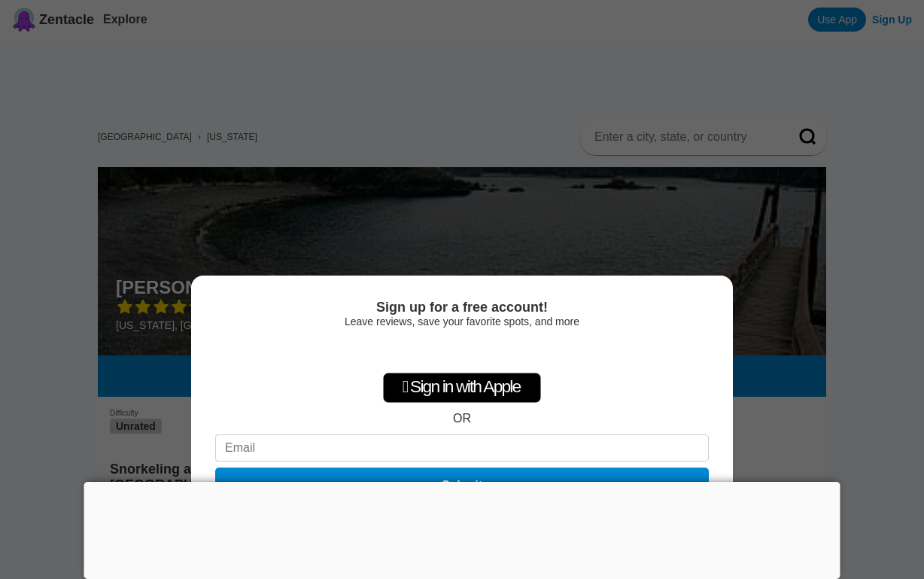
click at [859, 432] on div "Sign up for a free account! Leave reviews, save your favorite spots, and more …" at bounding box center [462, 289] width 924 height 579
click at [457, 482] on div at bounding box center [462, 482] width 756 height 0
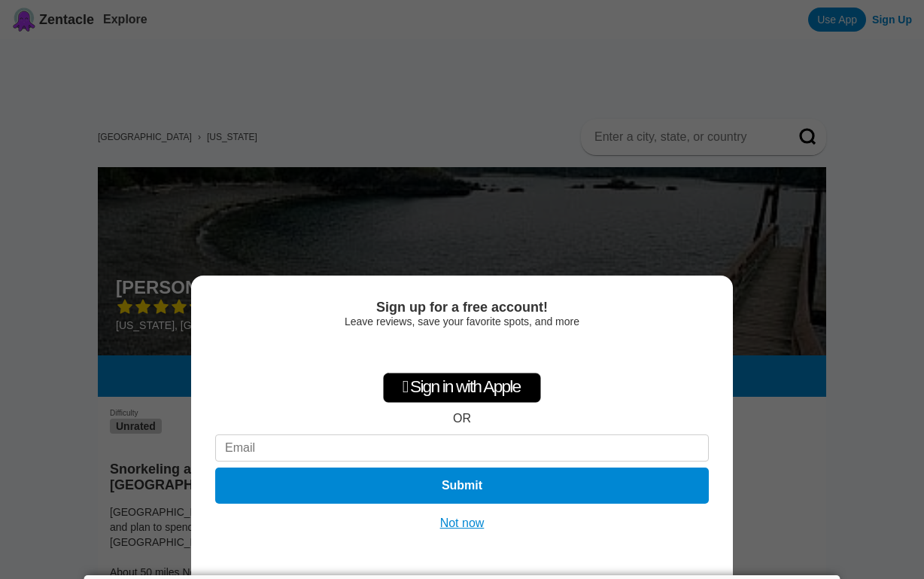
click at [458, 520] on button "Not now" at bounding box center [462, 523] width 53 height 15
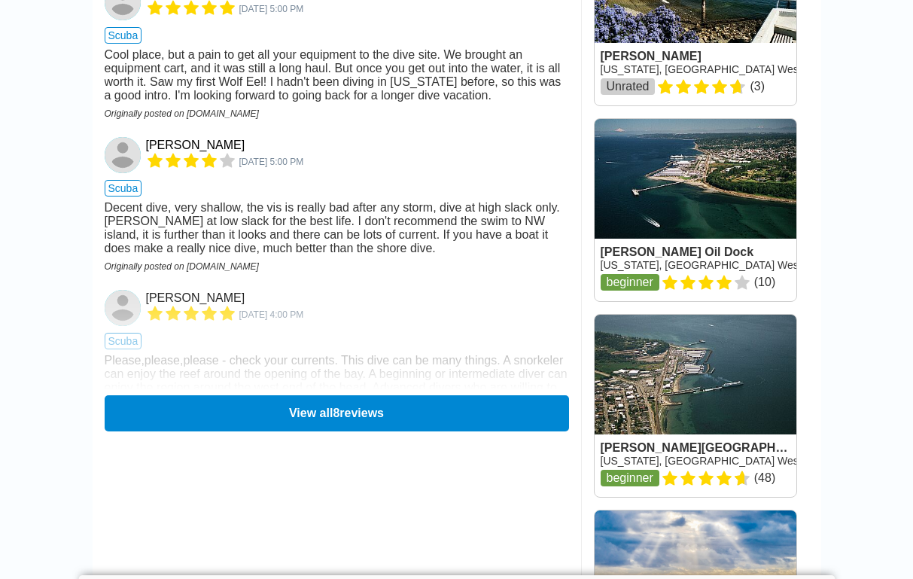
scroll to position [1712, 0]
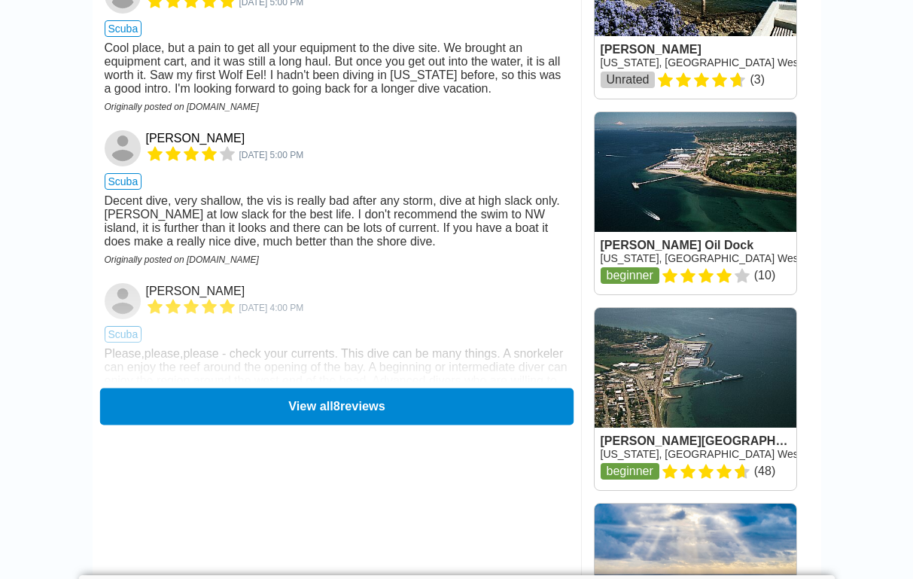
click at [295, 388] on button "View all 8 reviews" at bounding box center [335, 406] width 473 height 37
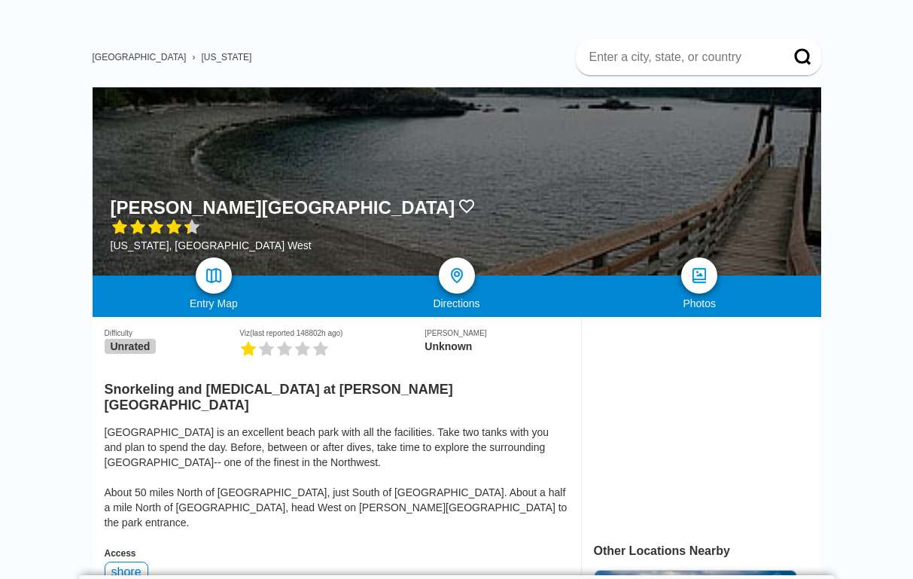
scroll to position [87, 0]
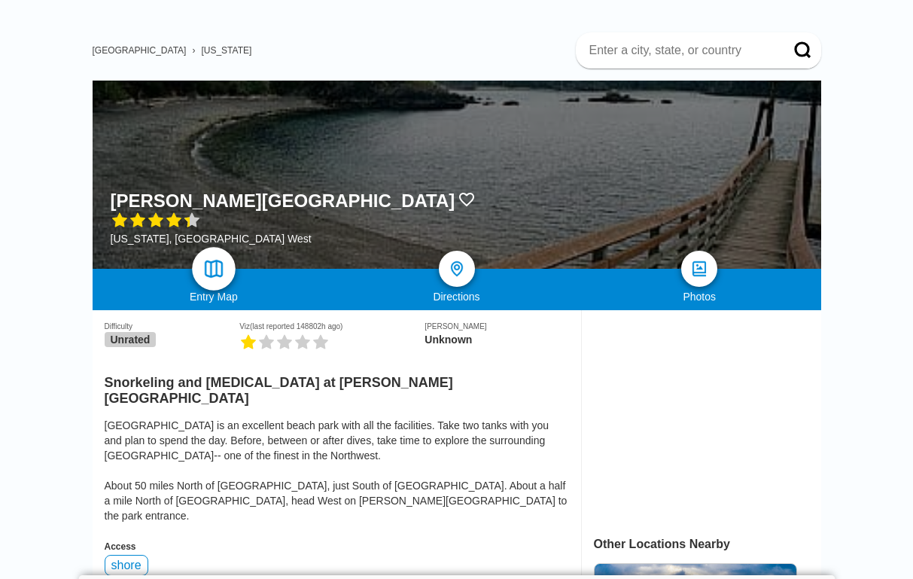
click at [210, 268] on img at bounding box center [213, 269] width 22 height 22
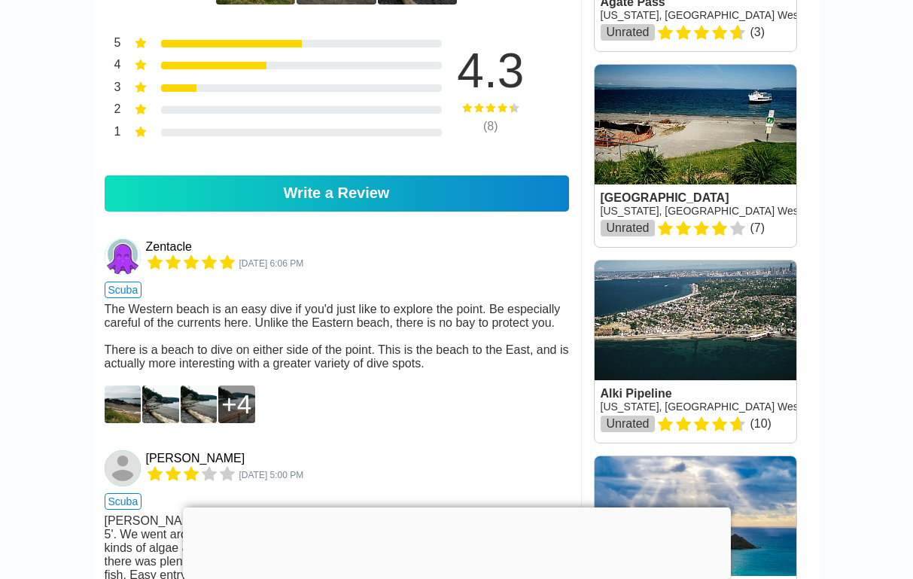
scroll to position [792, 0]
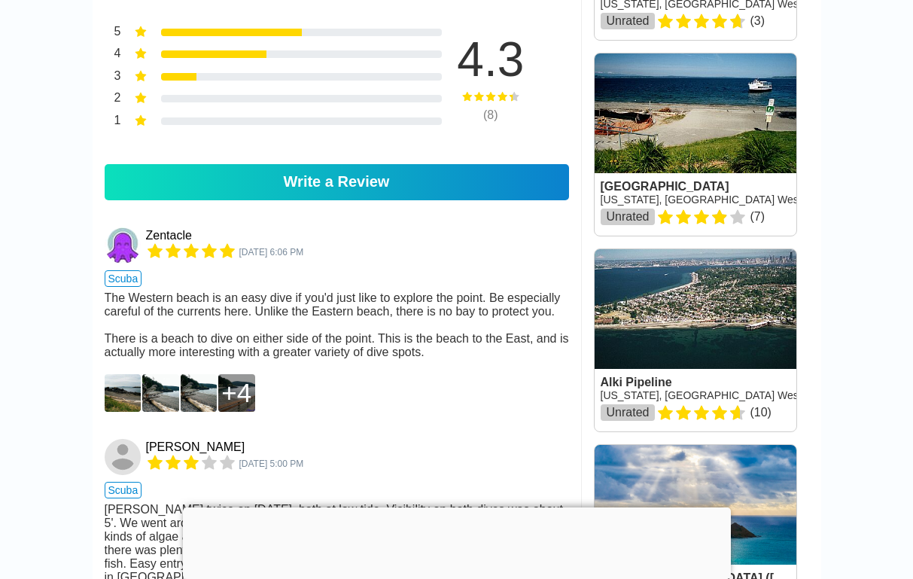
click at [120, 379] on img at bounding box center [123, 393] width 37 height 38
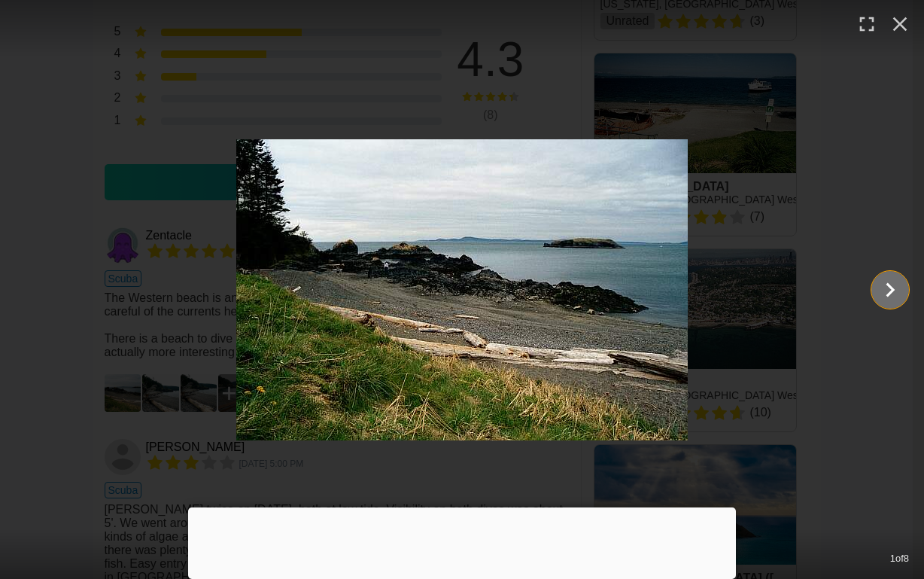
click at [883, 294] on icon "Show slide 2 of 8" at bounding box center [890, 290] width 29 height 36
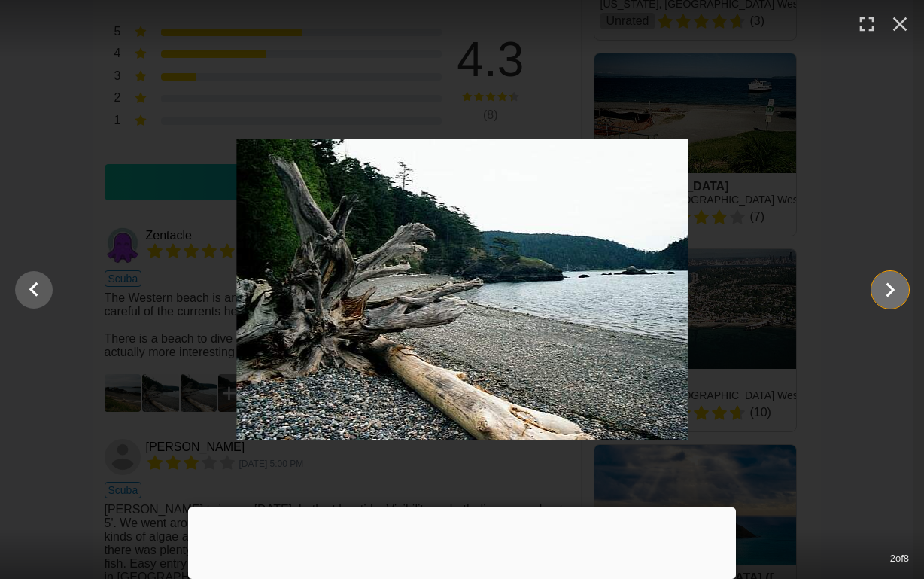
click at [883, 293] on icon "Show slide 3 of 8" at bounding box center [890, 290] width 29 height 36
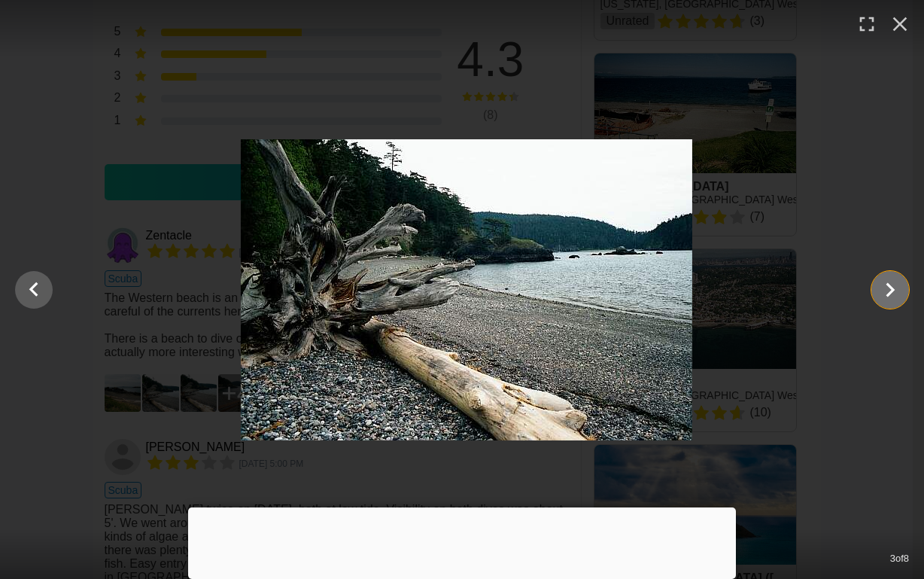
click at [883, 293] on icon "Show slide 4 of 8" at bounding box center [890, 290] width 29 height 36
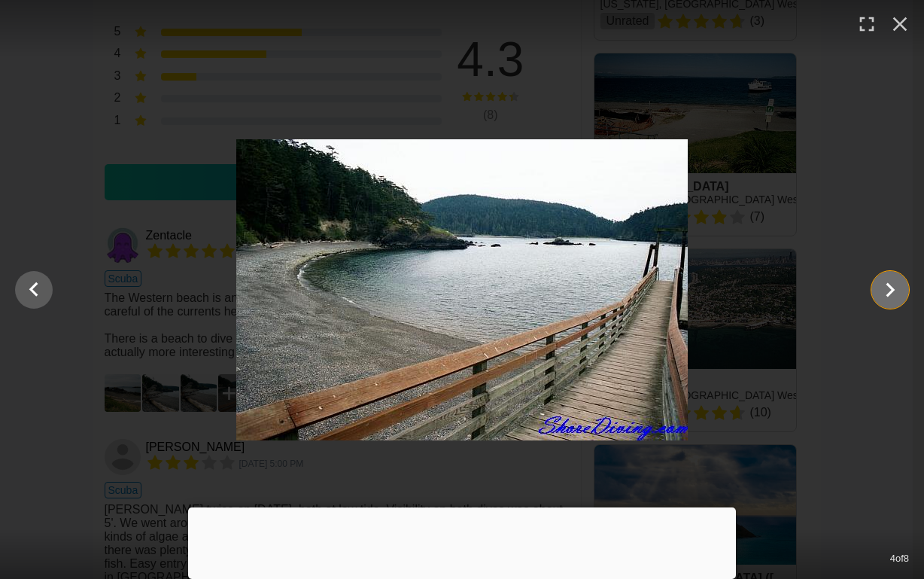
click at [883, 293] on icon "Show slide 5 of 8" at bounding box center [890, 290] width 29 height 36
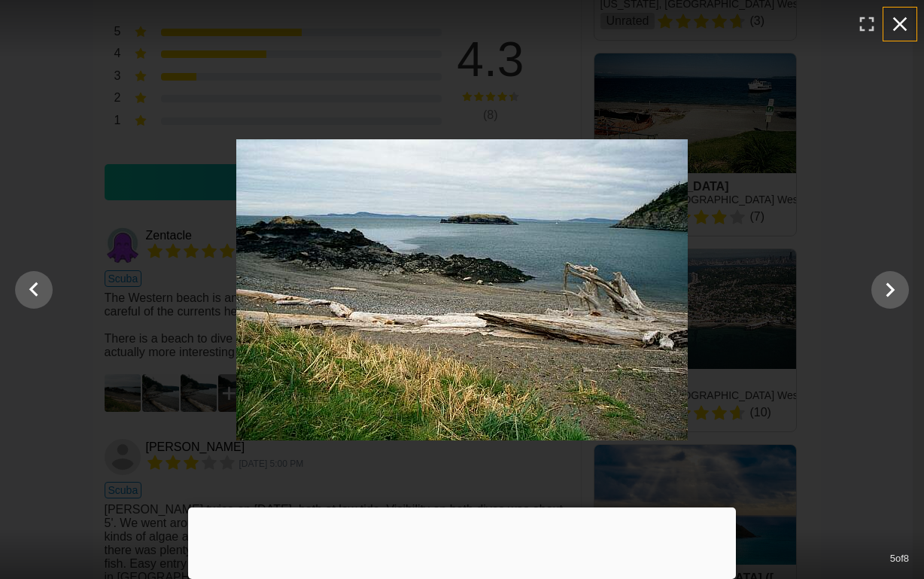
click at [896, 26] on icon "button" at bounding box center [900, 24] width 14 height 14
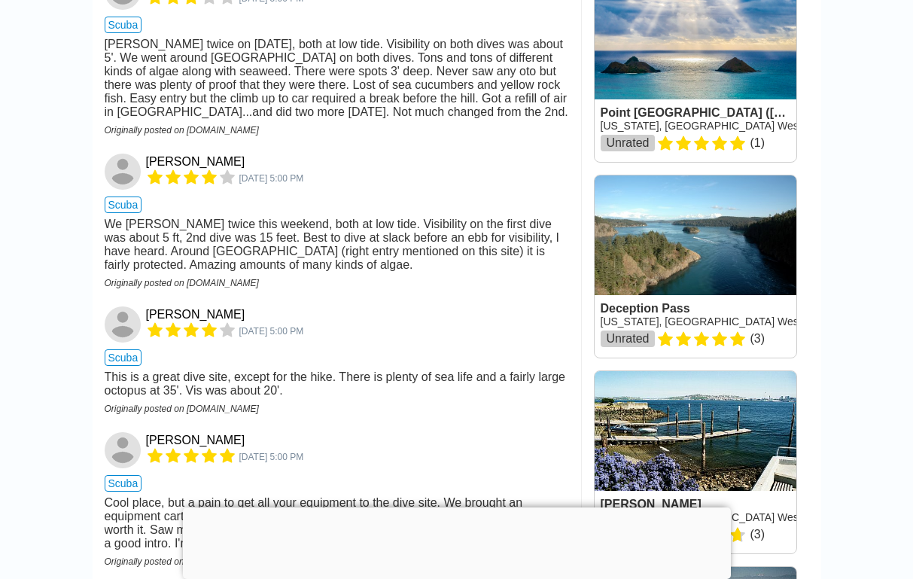
scroll to position [1255, 0]
